Goal: Information Seeking & Learning: Understand process/instructions

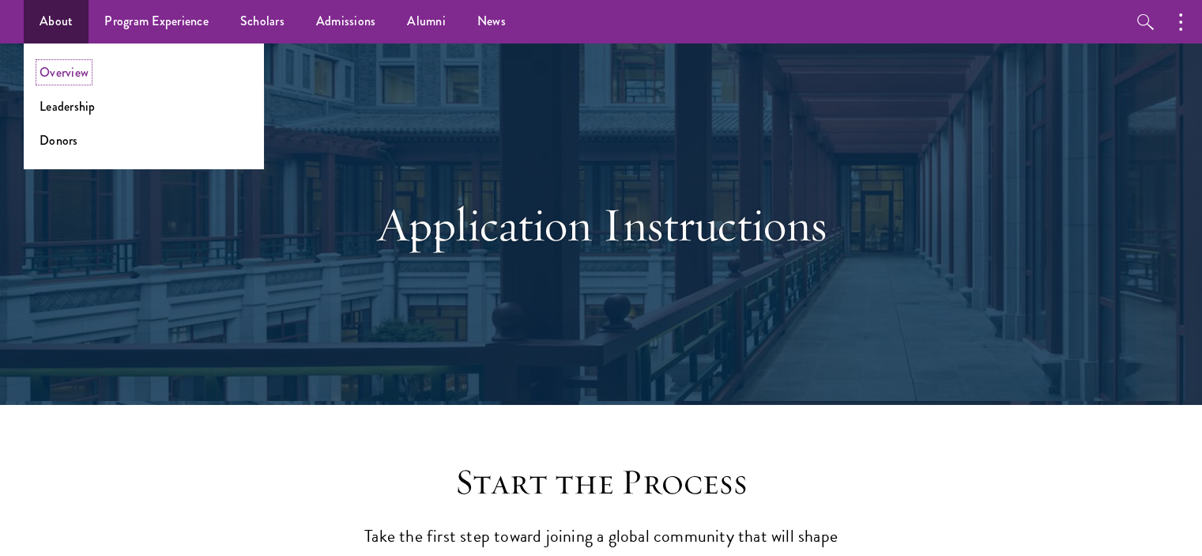
click at [81, 78] on link "Overview" at bounding box center [64, 72] width 49 height 18
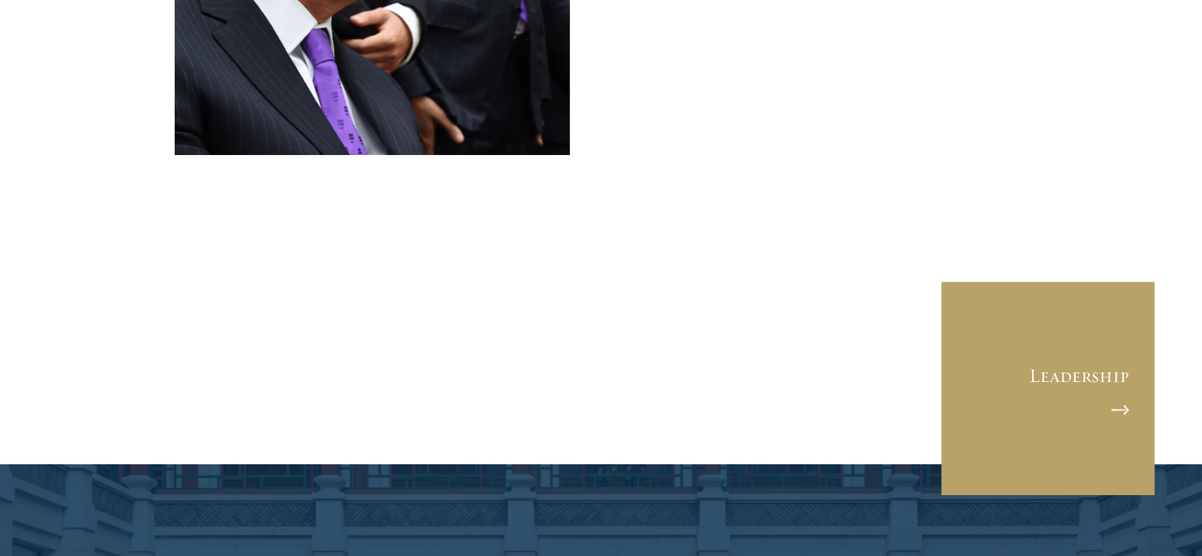
scroll to position [5991, 0]
